Goal: Navigation & Orientation: Find specific page/section

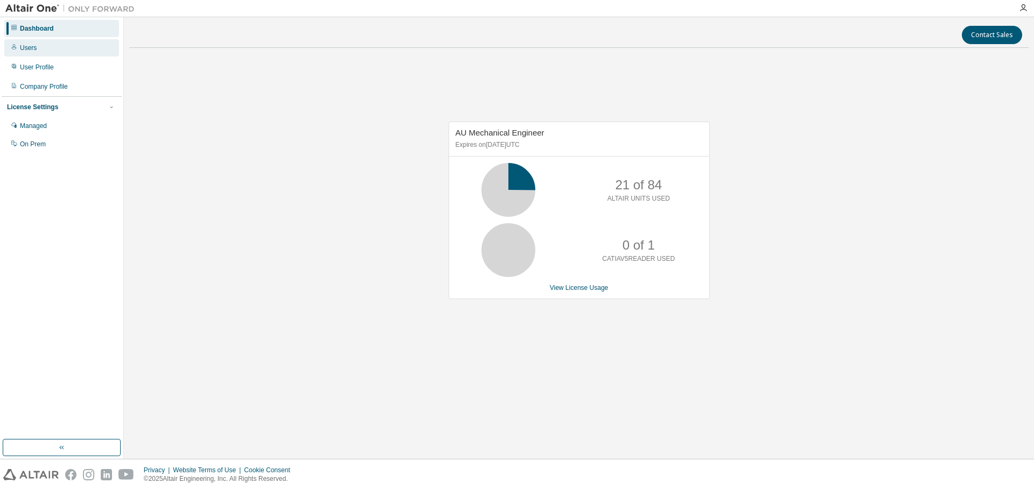
click at [27, 48] on div "Users" at bounding box center [28, 48] width 17 height 9
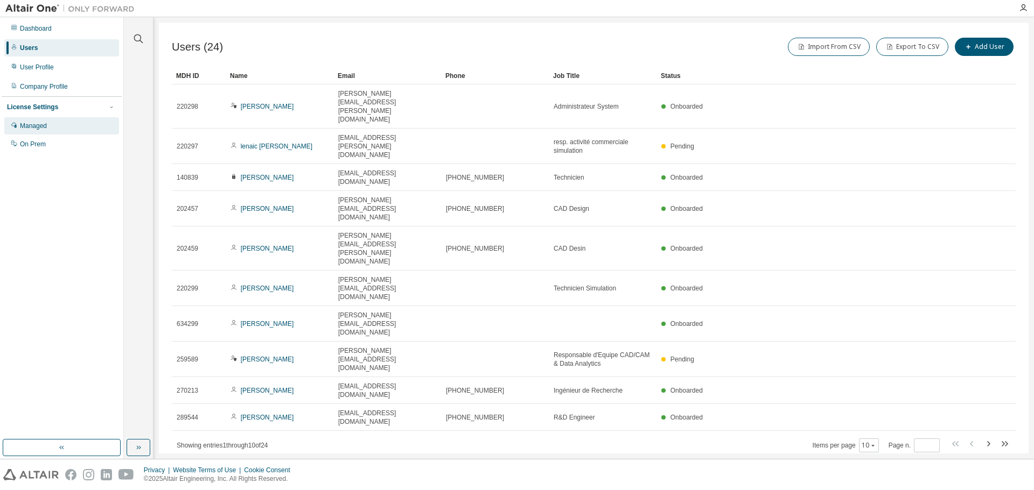
click at [29, 123] on div "Managed" at bounding box center [33, 126] width 27 height 9
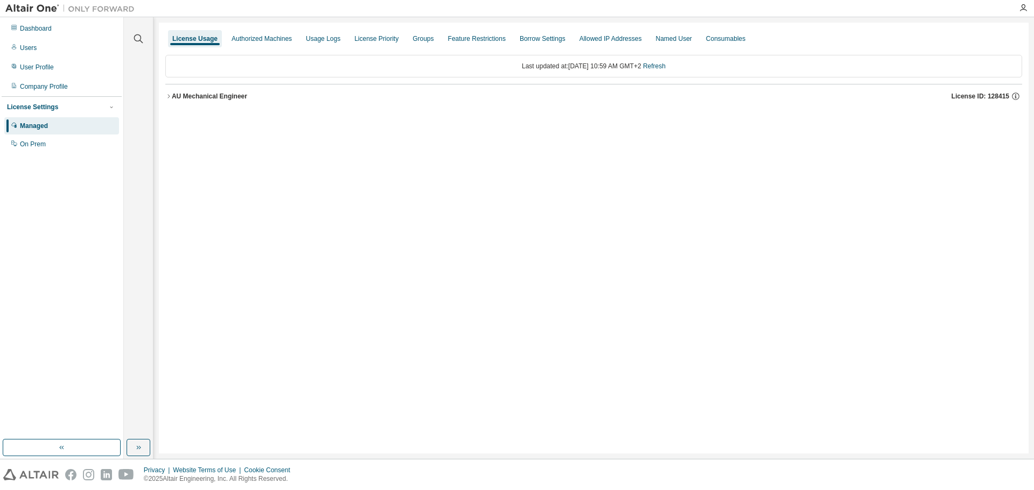
click at [169, 95] on icon "button" at bounding box center [168, 96] width 6 height 6
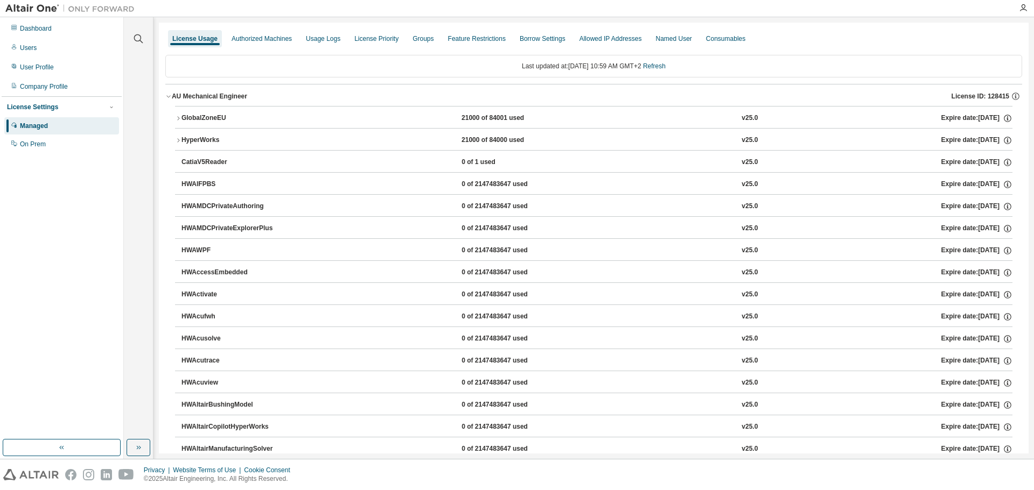
click at [179, 117] on icon "button" at bounding box center [178, 118] width 6 height 6
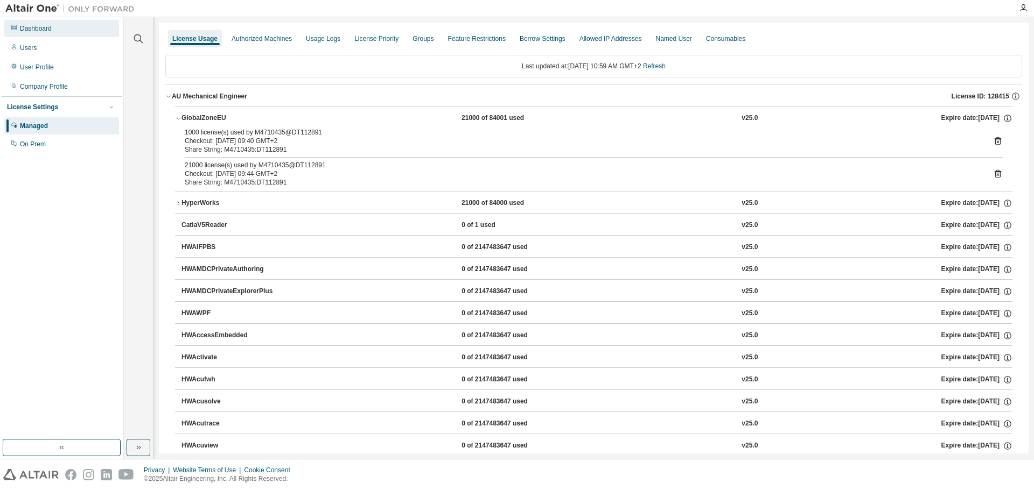
click at [32, 27] on div "Dashboard" at bounding box center [36, 28] width 32 height 9
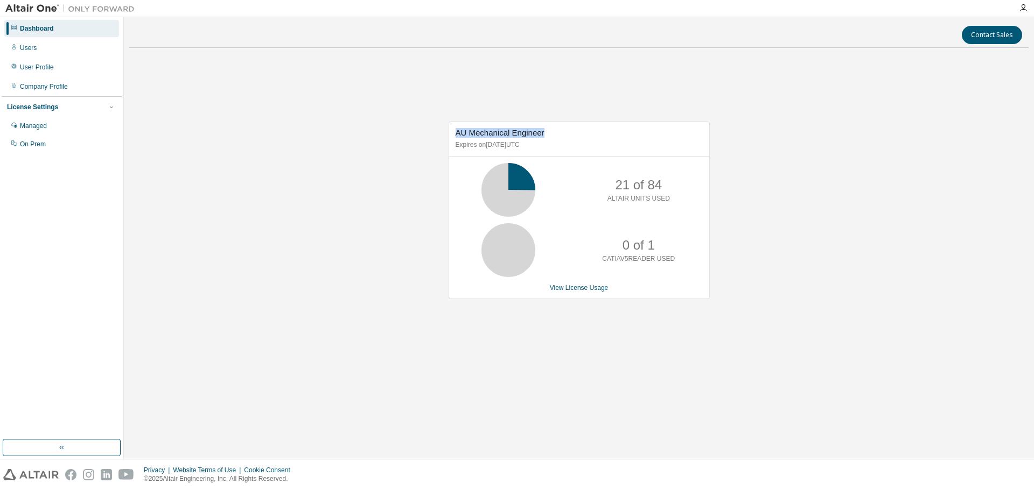
drag, startPoint x: 541, startPoint y: 132, endPoint x: 454, endPoint y: 132, distance: 87.2
click at [454, 132] on div "AU Mechanical Engineer Expires on [DATE] UTC" at bounding box center [579, 139] width 260 height 34
copy span "AU Mechanical Engineer"
